Goal: Transaction & Acquisition: Download file/media

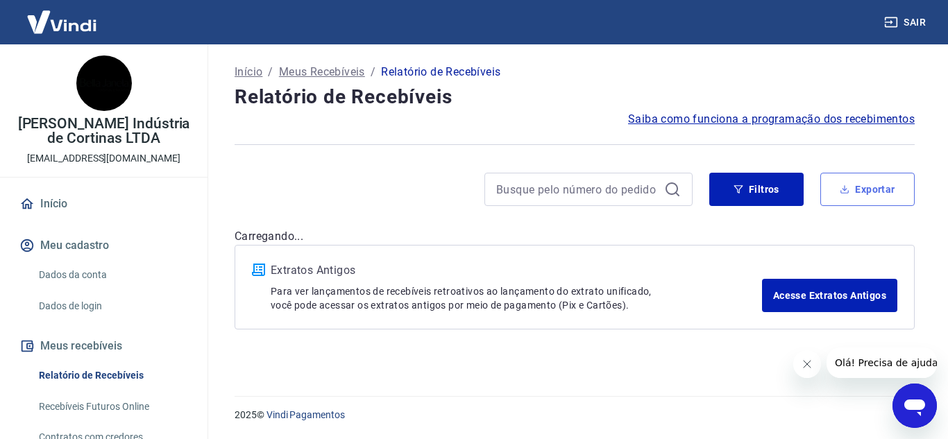
click at [876, 194] on button "Exportar" at bounding box center [867, 189] width 94 height 33
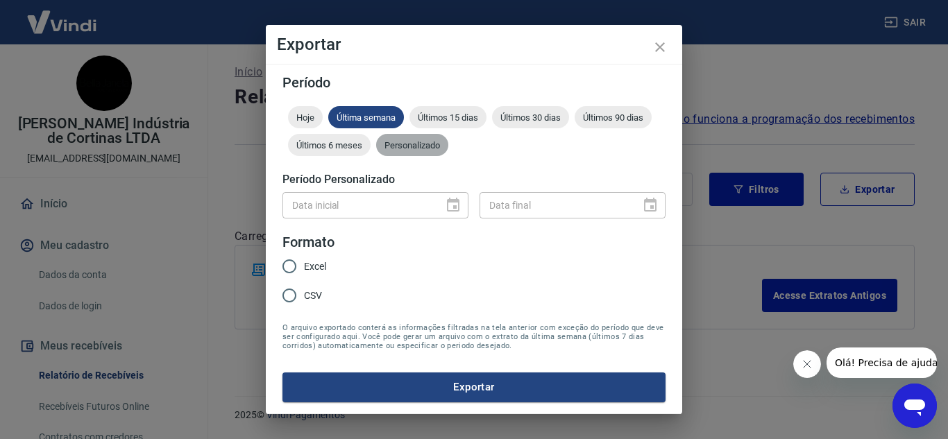
click at [418, 144] on span "Personalizado" at bounding box center [412, 145] width 72 height 10
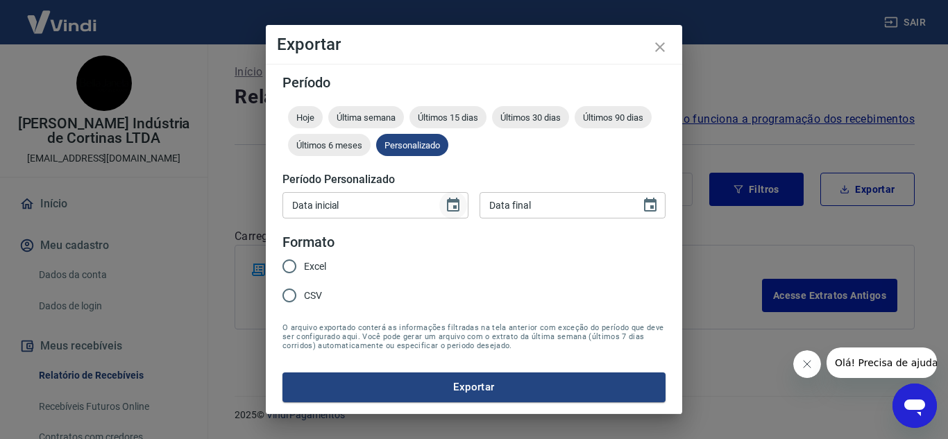
click at [452, 209] on icon "Choose date" at bounding box center [453, 205] width 17 height 17
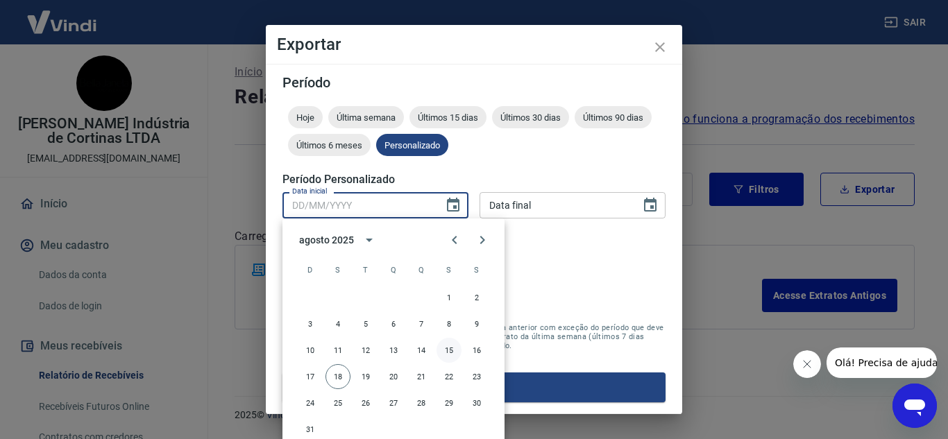
click at [450, 350] on button "15" at bounding box center [448, 350] width 25 height 25
type input "15/08/2025"
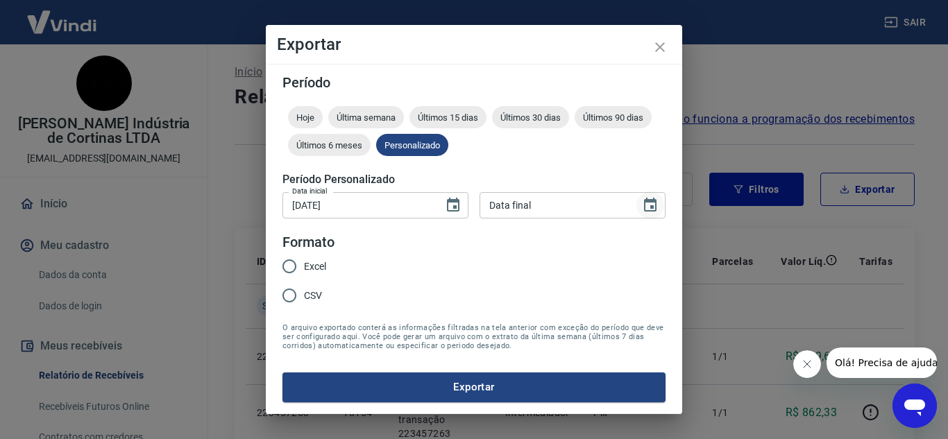
click at [649, 202] on icon "Choose date" at bounding box center [650, 205] width 12 height 14
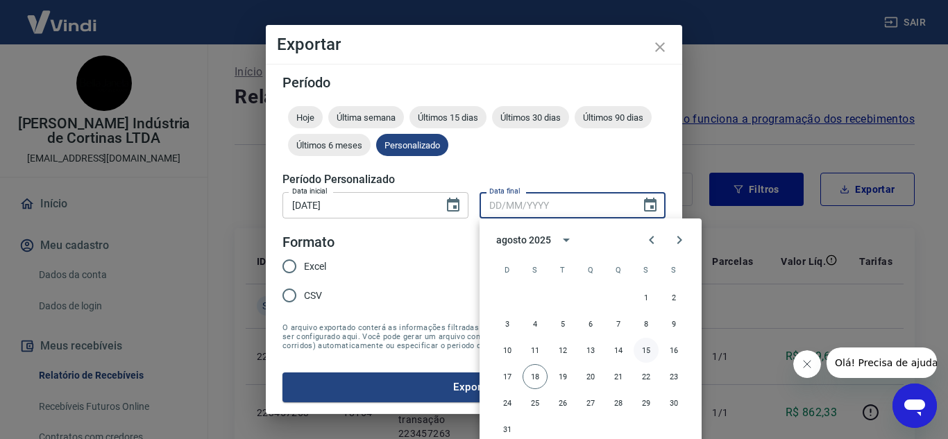
click at [647, 352] on button "15" at bounding box center [645, 350] width 25 height 25
type input "15/08/2025"
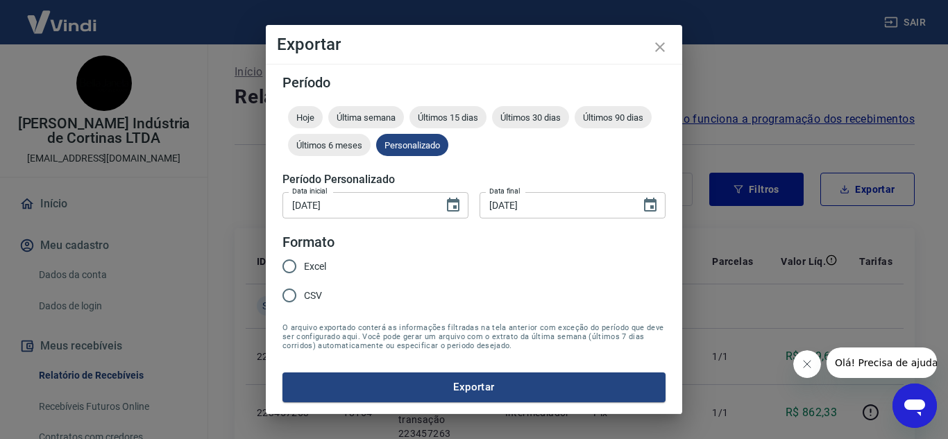
click at [304, 264] on span "Excel" at bounding box center [315, 266] width 22 height 15
click at [304, 264] on input "Excel" at bounding box center [289, 266] width 29 height 29
radio input "true"
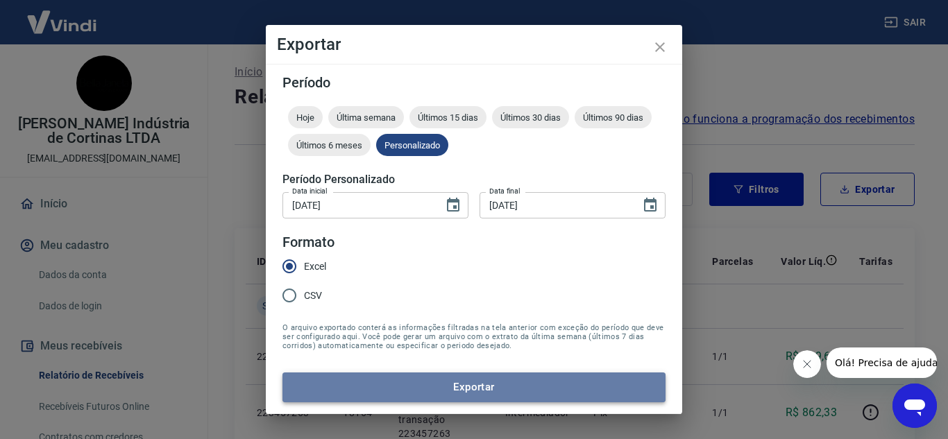
click at [449, 374] on button "Exportar" at bounding box center [473, 387] width 383 height 29
